Goal: Task Accomplishment & Management: Complete application form

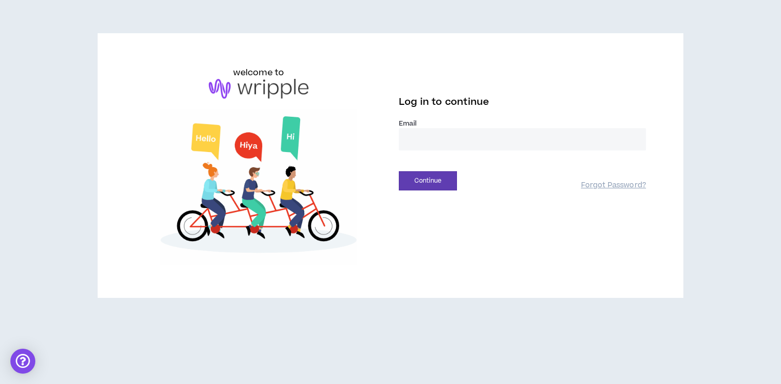
click at [408, 128] on label "Email *" at bounding box center [522, 123] width 247 height 9
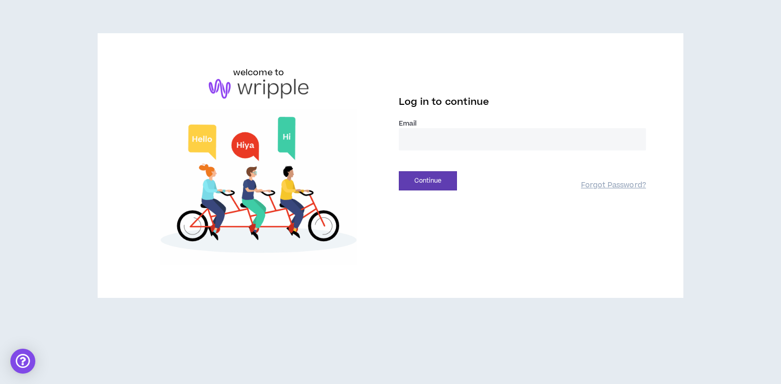
click at [420, 143] on input "email" at bounding box center [522, 139] width 247 height 22
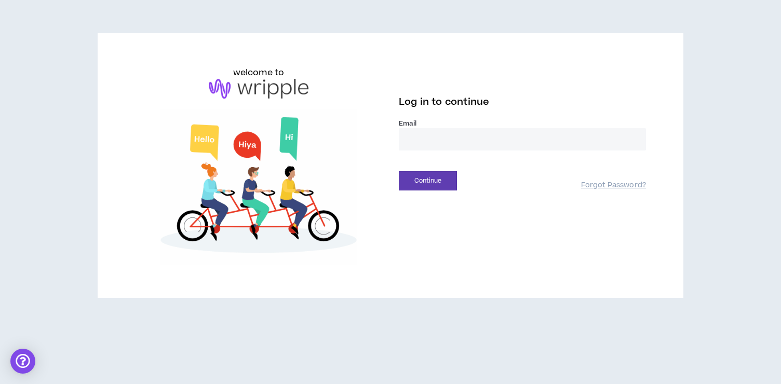
type input "**********"
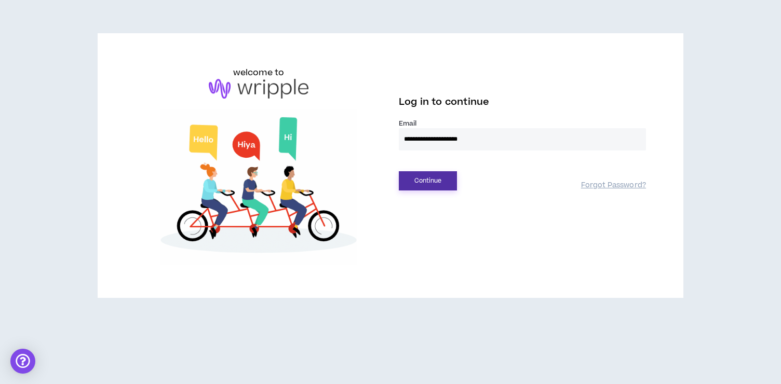
click at [434, 179] on button "Continue" at bounding box center [428, 180] width 58 height 19
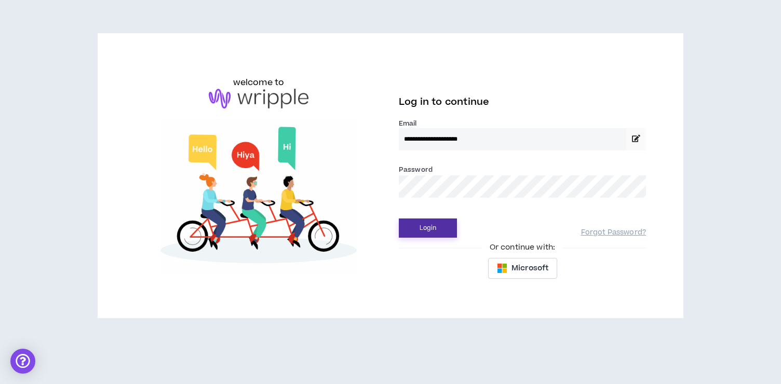
click at [426, 226] on button "Login" at bounding box center [428, 228] width 58 height 19
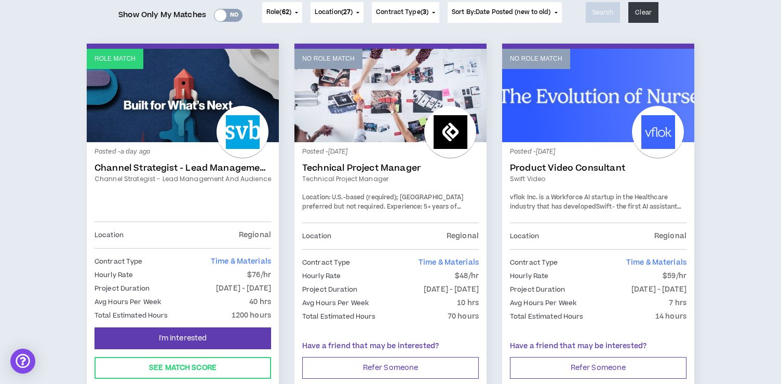
scroll to position [143, 0]
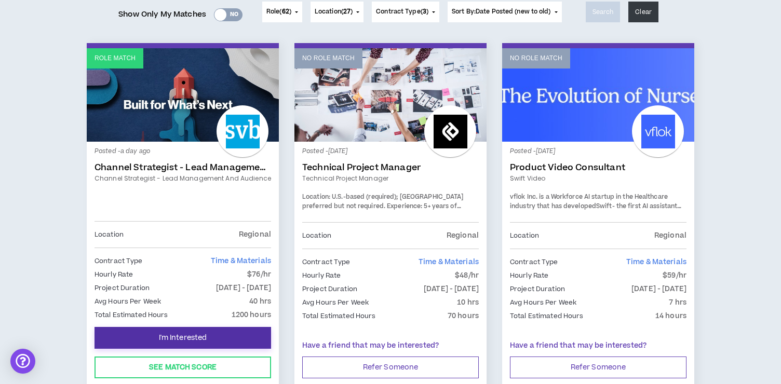
click at [214, 337] on button "I'm Interested" at bounding box center [183, 338] width 177 height 22
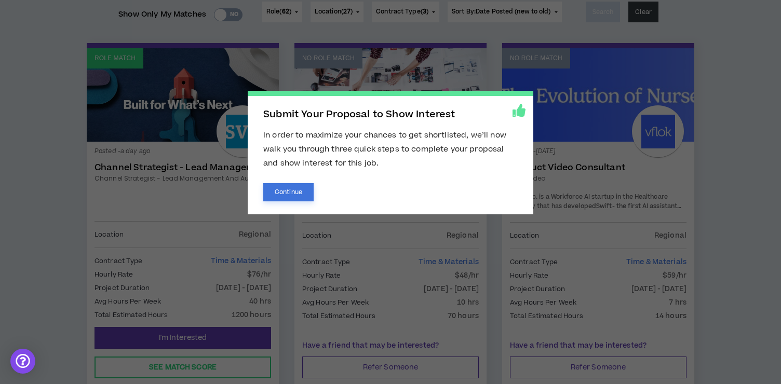
click at [282, 198] on button "Continue" at bounding box center [288, 192] width 50 height 18
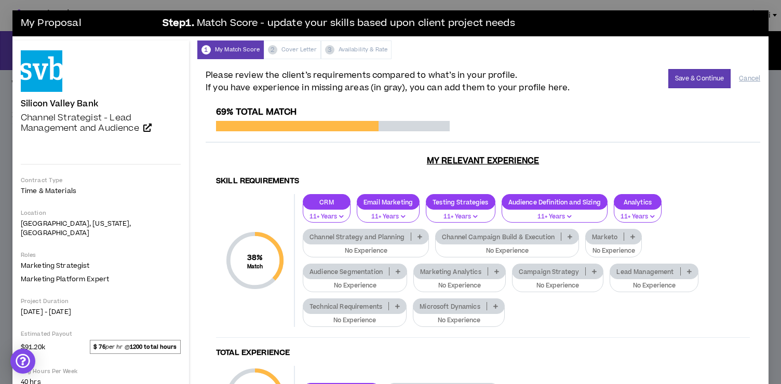
click at [350, 239] on p "Channel Strategy and Planning" at bounding box center [357, 237] width 108 height 8
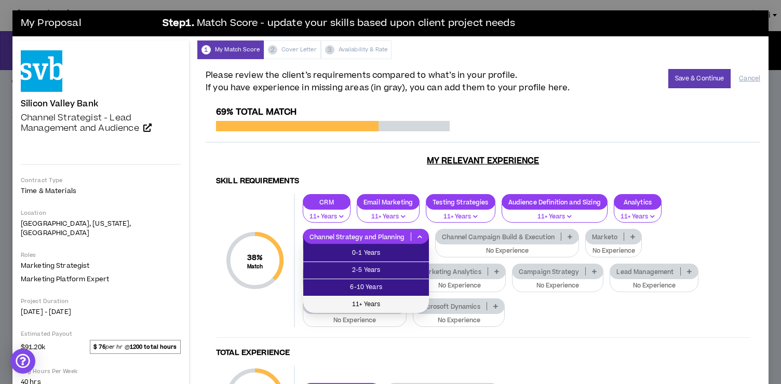
click at [353, 305] on span "11+ Years" at bounding box center [366, 304] width 113 height 11
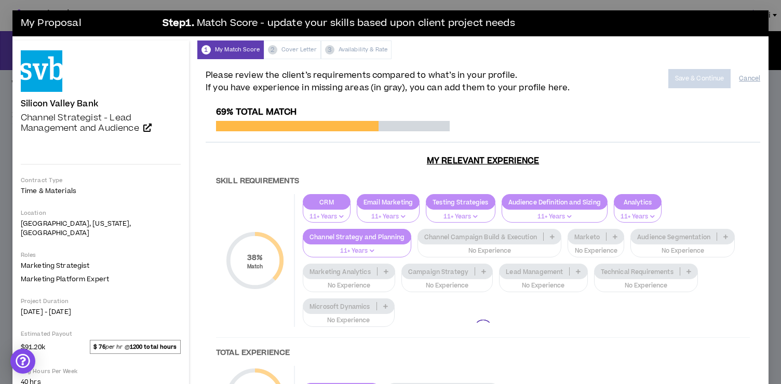
click at [476, 236] on div at bounding box center [483, 329] width 555 height 444
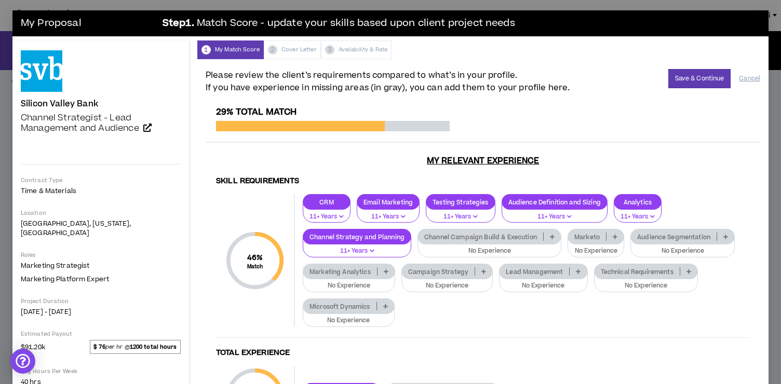
click at [475, 242] on div "Channel Campaign Build & Execution" at bounding box center [490, 237] width 144 height 16
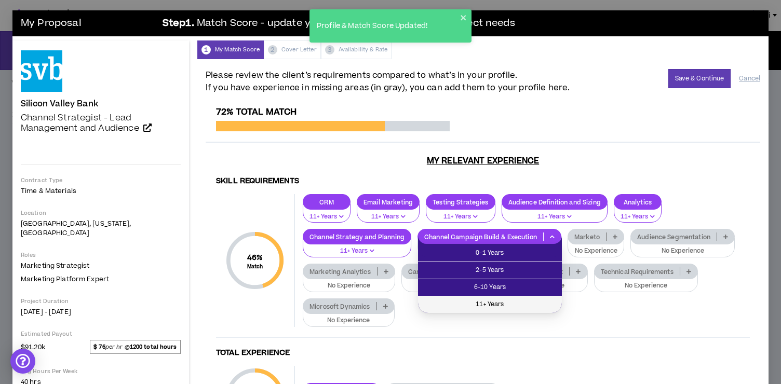
click at [477, 302] on span "11+ Years" at bounding box center [489, 304] width 131 height 11
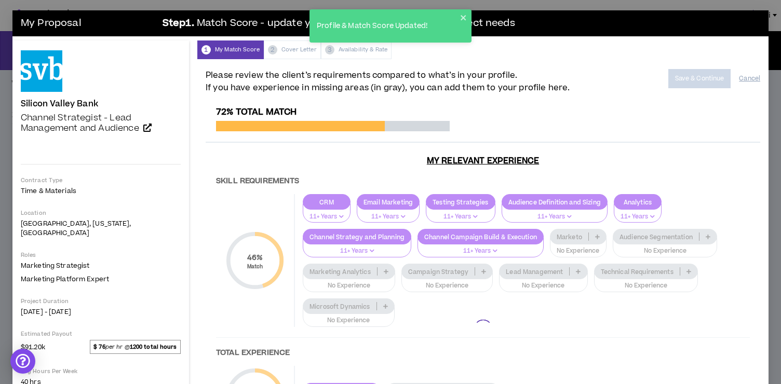
click at [579, 242] on div at bounding box center [483, 329] width 555 height 444
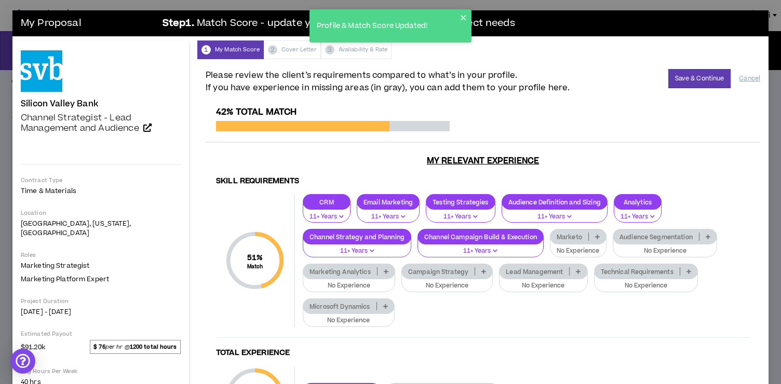
click at [579, 242] on div "Marketo" at bounding box center [578, 237] width 57 height 16
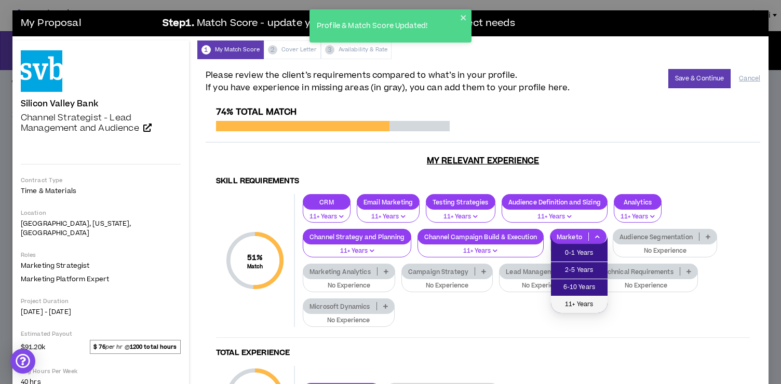
click at [569, 304] on span "11+ Years" at bounding box center [579, 304] width 44 height 11
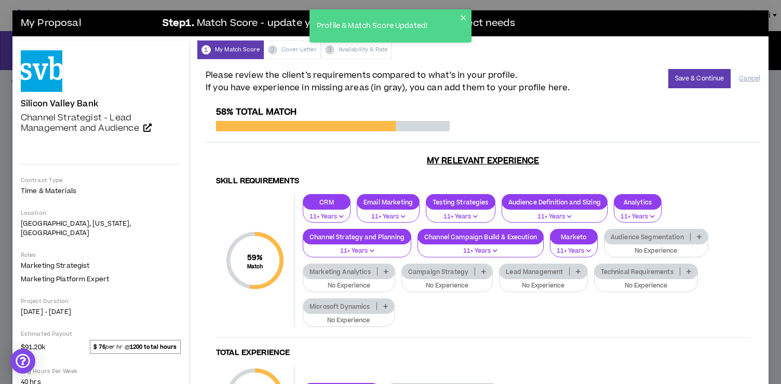
click at [650, 245] on button "No Experience" at bounding box center [656, 248] width 104 height 20
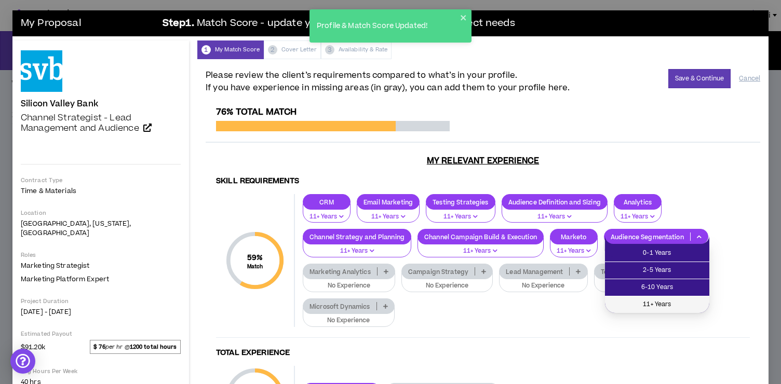
click at [641, 299] on span "11+ Years" at bounding box center [657, 304] width 92 height 11
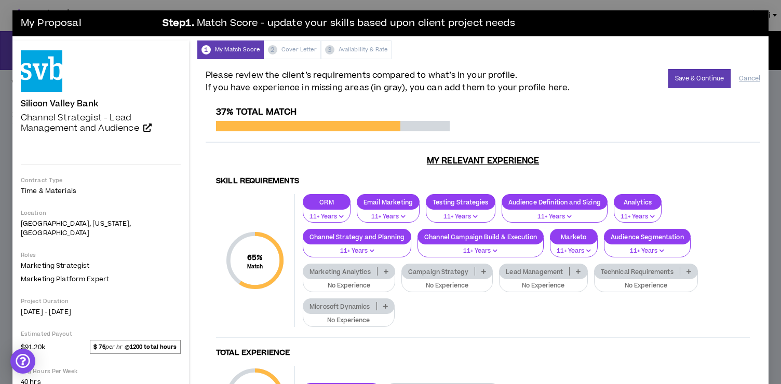
click at [354, 279] on button "No Experience" at bounding box center [349, 283] width 92 height 20
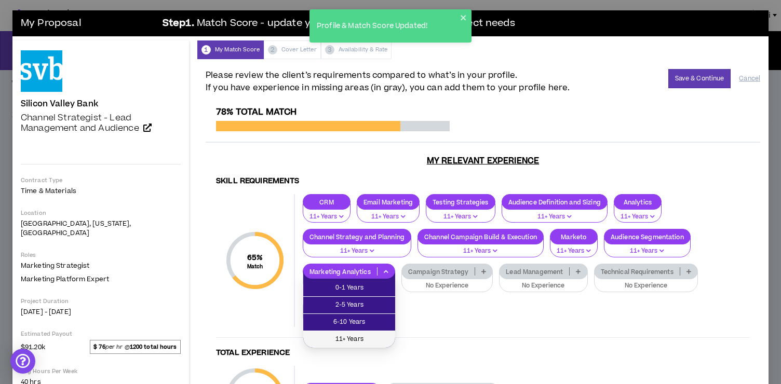
click at [356, 340] on span "11+ Years" at bounding box center [349, 339] width 79 height 11
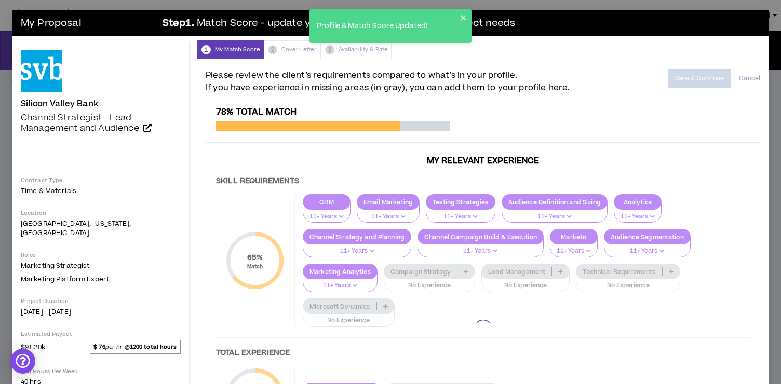
click at [441, 283] on div at bounding box center [483, 329] width 555 height 444
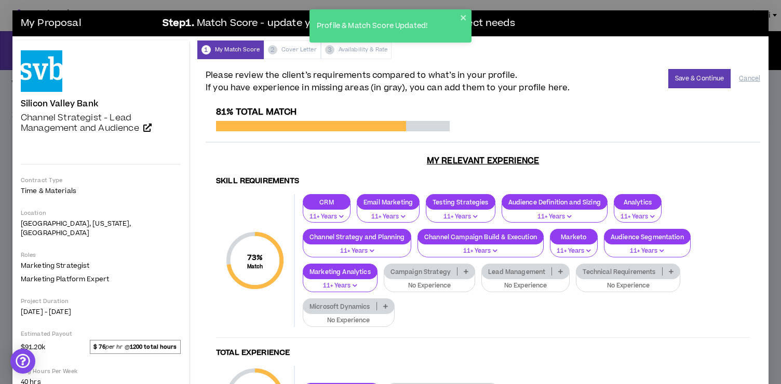
click at [441, 283] on p "No Experience" at bounding box center [430, 285] width 78 height 9
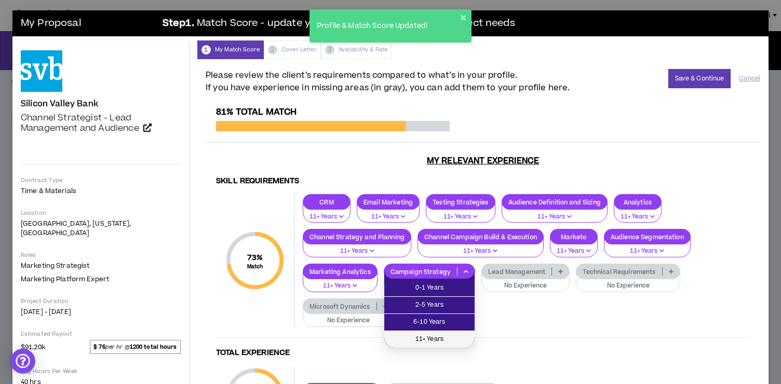
click at [438, 336] on span "11+ Years" at bounding box center [430, 339] width 78 height 11
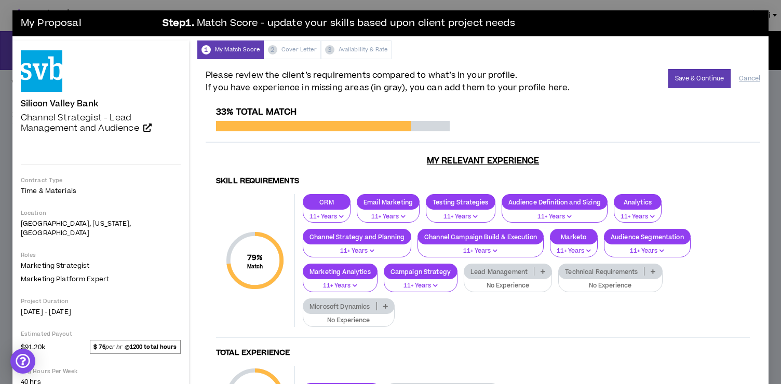
click at [489, 283] on p "No Experience" at bounding box center [508, 285] width 75 height 9
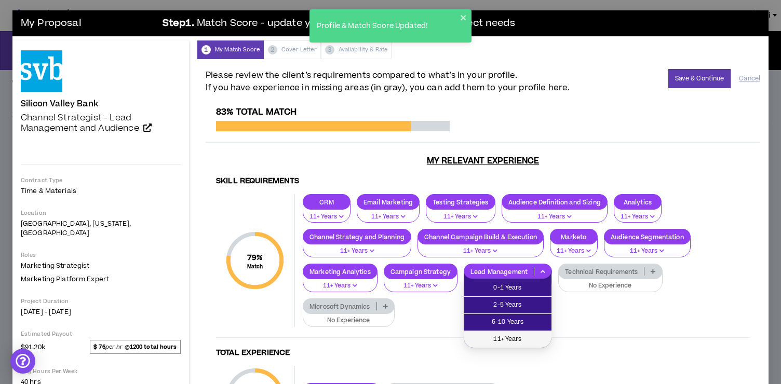
click at [495, 343] on span "11+ Years" at bounding box center [507, 339] width 75 height 11
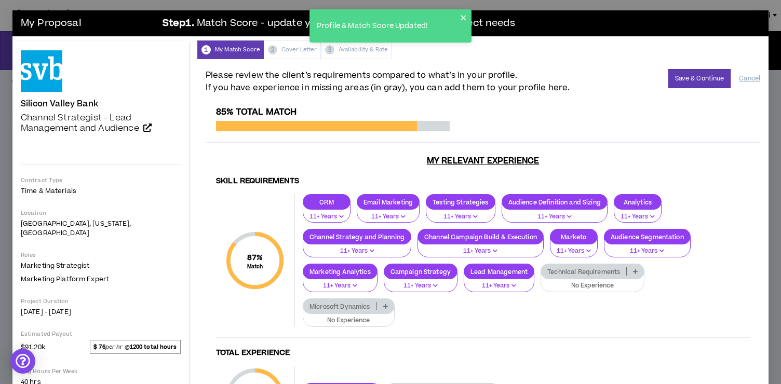
click at [583, 283] on p "No Experience" at bounding box center [592, 285] width 90 height 9
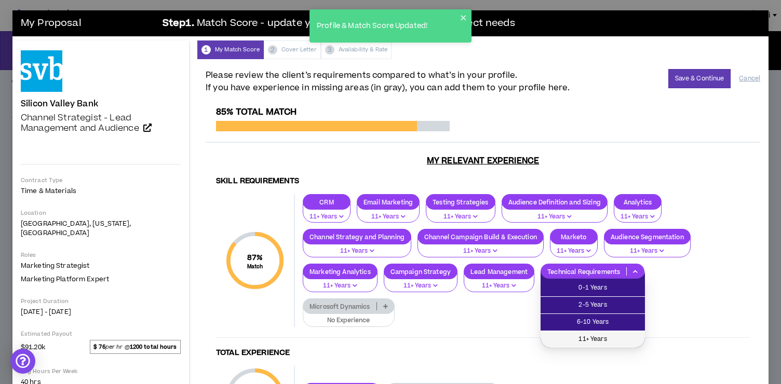
click at [574, 332] on li "11+ Years" at bounding box center [593, 339] width 104 height 17
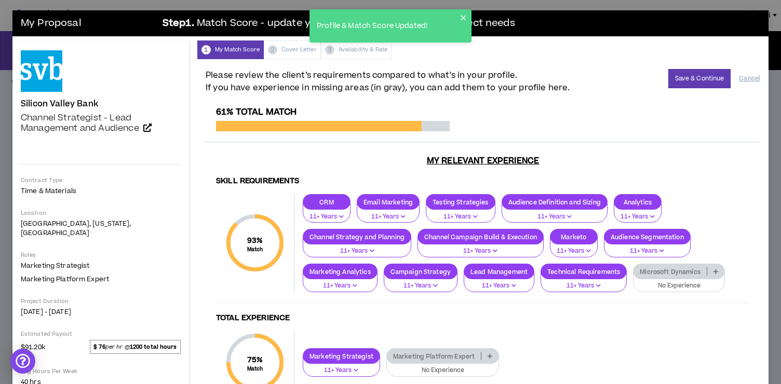
click at [681, 282] on p "No Experience" at bounding box center [679, 285] width 78 height 9
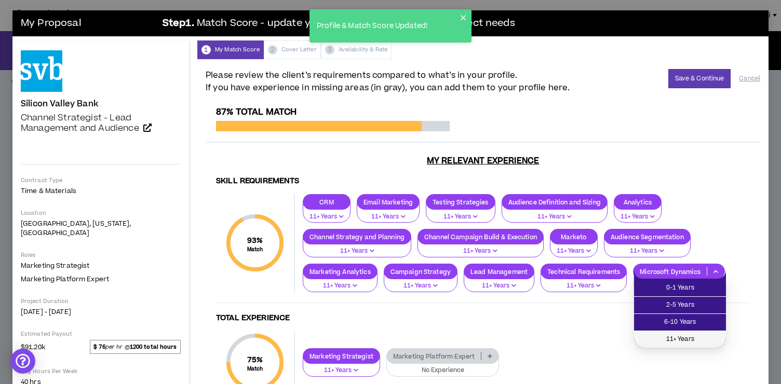
click at [664, 341] on span "11+ Years" at bounding box center [679, 339] width 79 height 11
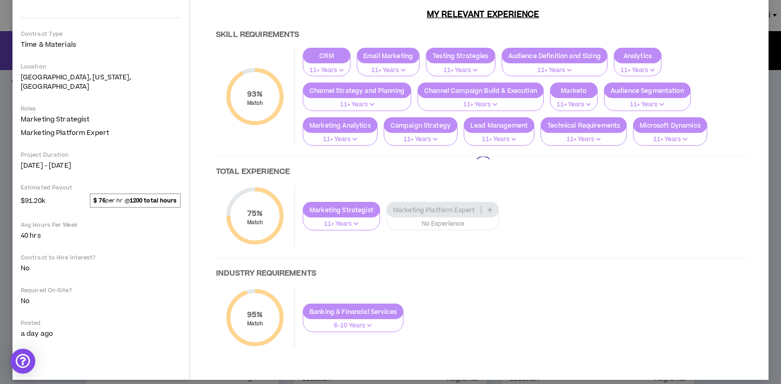
scroll to position [146, 0]
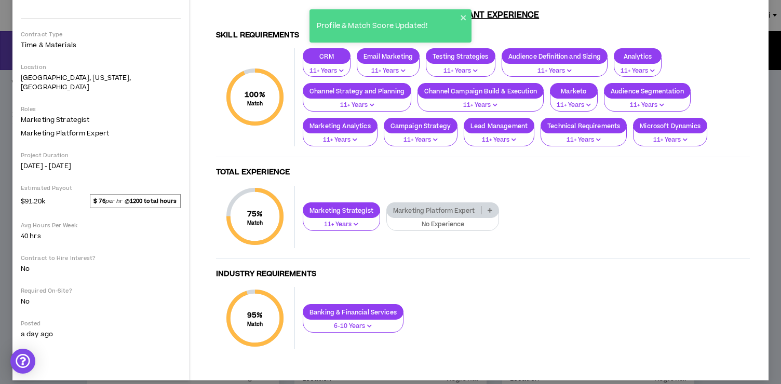
click at [446, 223] on p "No Experience" at bounding box center [443, 224] width 100 height 9
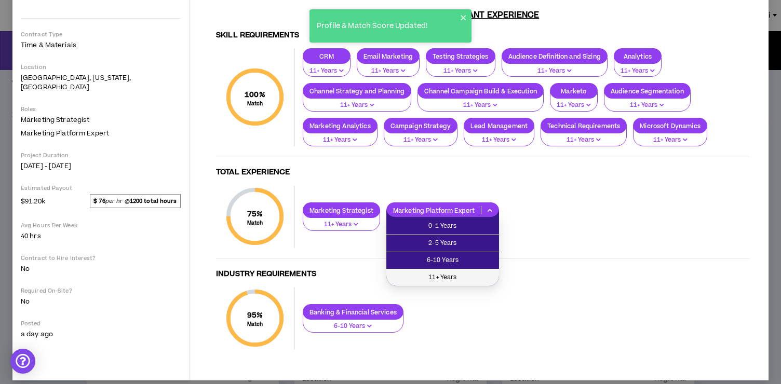
click at [432, 272] on li "11+ Years" at bounding box center [442, 278] width 113 height 17
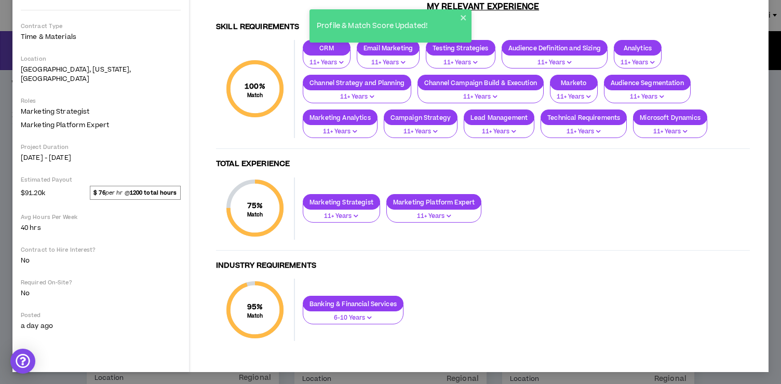
scroll to position [0, 0]
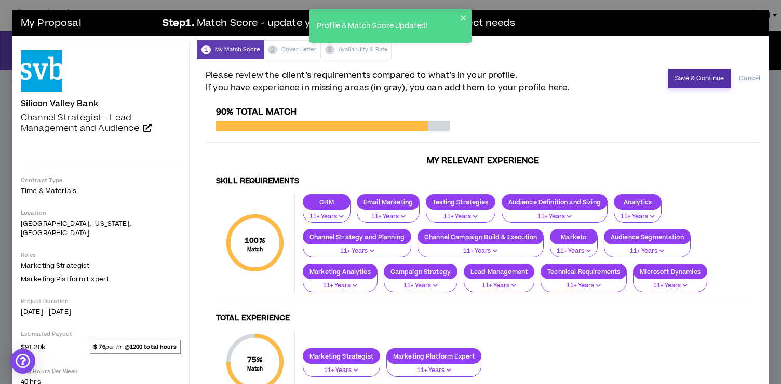
click at [692, 76] on button "Save & Continue" at bounding box center [699, 78] width 63 height 19
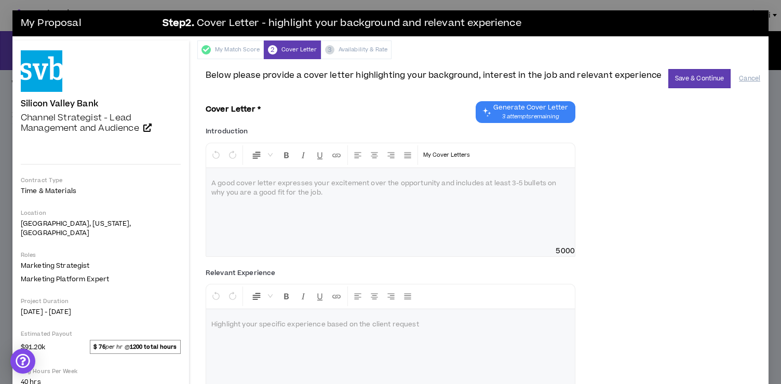
click at [335, 190] on div at bounding box center [390, 207] width 369 height 78
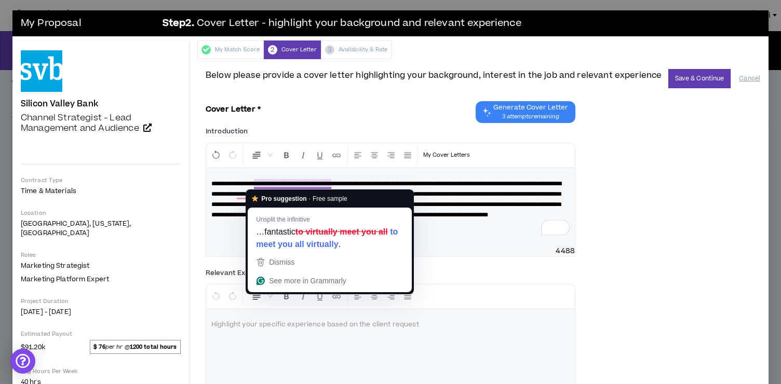
click at [226, 190] on span "**********" at bounding box center [386, 199] width 350 height 37
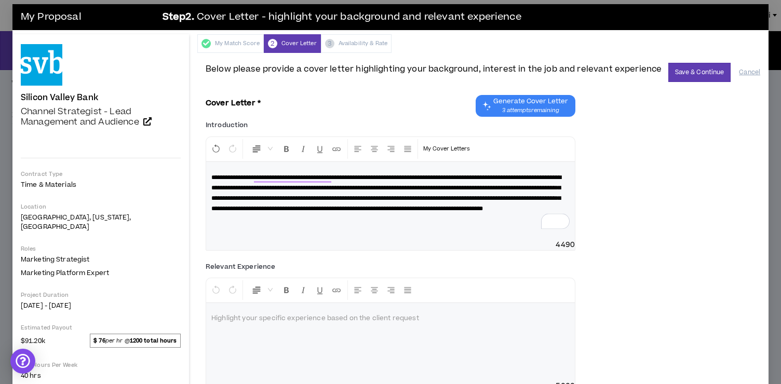
scroll to position [124, 0]
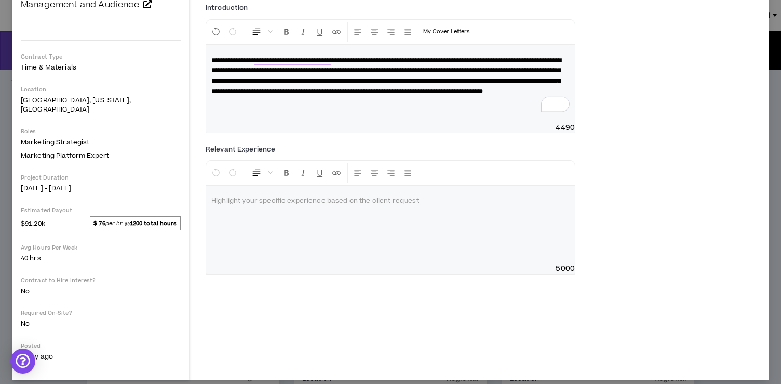
click at [293, 216] on div at bounding box center [390, 225] width 369 height 78
